Goal: Navigation & Orientation: Locate item on page

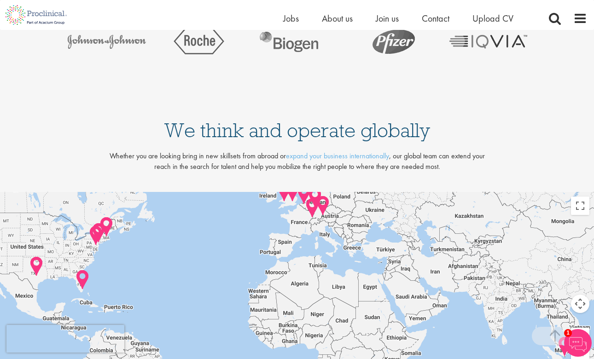
scroll to position [1876, 0]
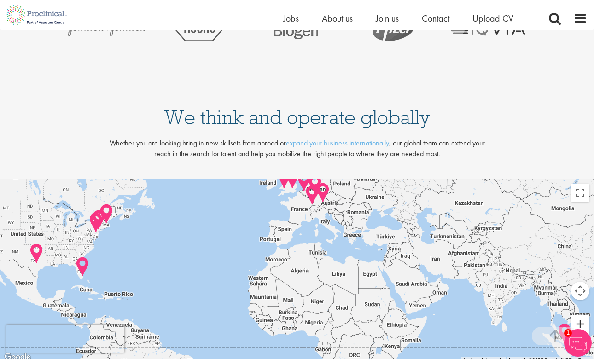
click at [580, 315] on button "Zoom in" at bounding box center [580, 324] width 18 height 18
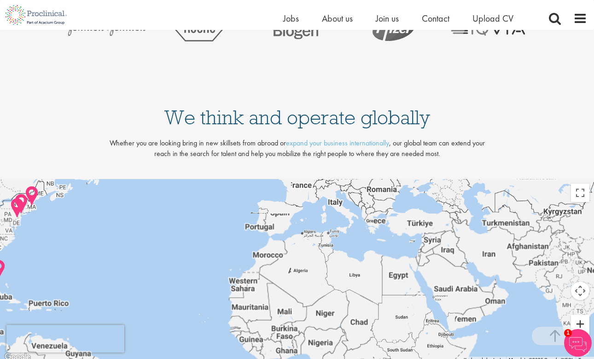
click at [580, 315] on button "Zoom in" at bounding box center [580, 324] width 18 height 18
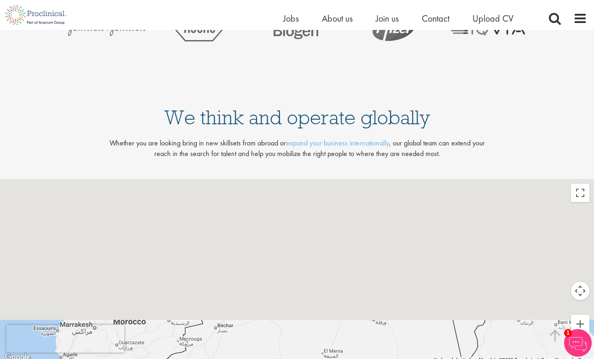
drag, startPoint x: 433, startPoint y: 195, endPoint x: 433, endPoint y: 340, distance: 145.5
click at [433, 340] on div "Keyboard shortcuts Map Data Map data ©2025 Google, Inst. Geogr. Nacional Map da…" at bounding box center [297, 271] width 594 height 184
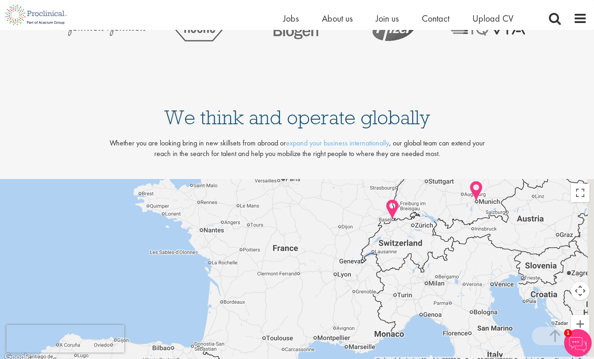
drag, startPoint x: 433, startPoint y: 234, endPoint x: 395, endPoint y: 281, distance: 60.2
click at [395, 281] on div at bounding box center [297, 271] width 594 height 184
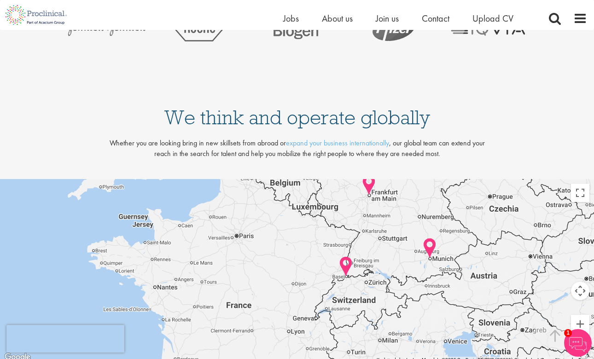
drag, startPoint x: 425, startPoint y: 258, endPoint x: 388, endPoint y: 290, distance: 49.0
click at [388, 290] on div at bounding box center [297, 271] width 594 height 184
click at [583, 315] on button "Zoom in" at bounding box center [580, 324] width 18 height 18
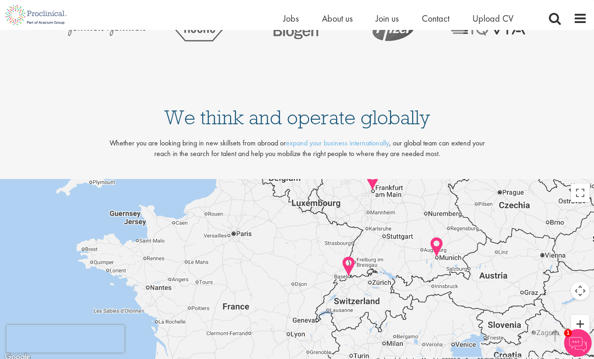
click at [583, 315] on button "Zoom in" at bounding box center [580, 324] width 18 height 18
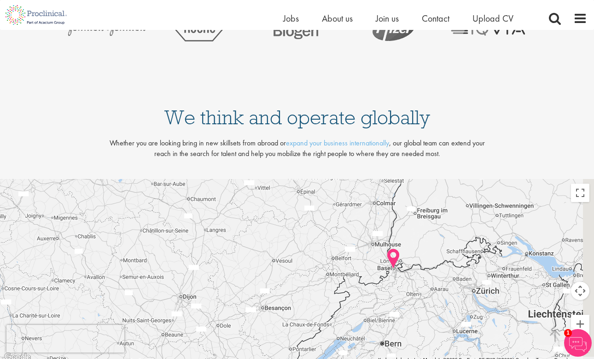
drag, startPoint x: 516, startPoint y: 301, endPoint x: 409, endPoint y: 276, distance: 110.3
click at [409, 276] on div at bounding box center [297, 271] width 594 height 184
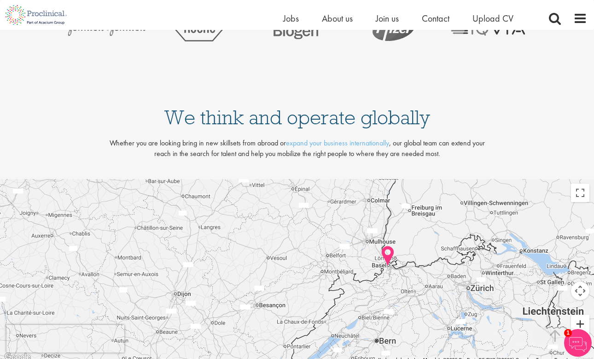
click at [577, 315] on button "Zoom in" at bounding box center [580, 324] width 18 height 18
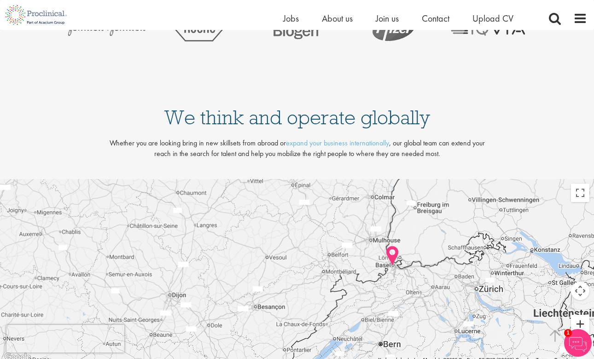
click at [577, 315] on button "Zoom in" at bounding box center [580, 324] width 18 height 18
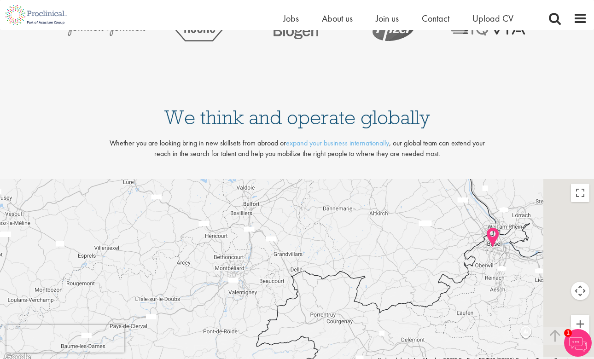
drag, startPoint x: 512, startPoint y: 284, endPoint x: 337, endPoint y: 280, distance: 175.0
click at [337, 280] on div at bounding box center [297, 271] width 594 height 184
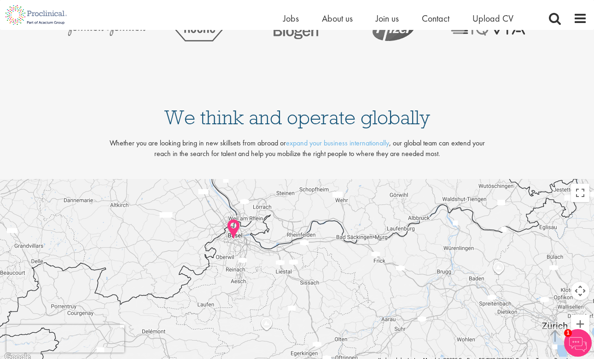
click at [341, 280] on div at bounding box center [297, 271] width 594 height 184
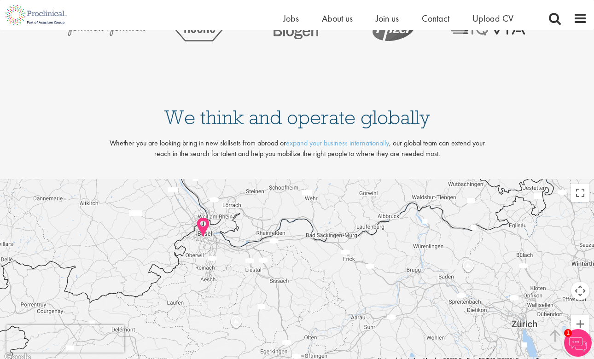
drag, startPoint x: 328, startPoint y: 280, endPoint x: 354, endPoint y: 280, distance: 25.8
click at [354, 280] on div at bounding box center [297, 271] width 594 height 184
